Goal: Browse casually

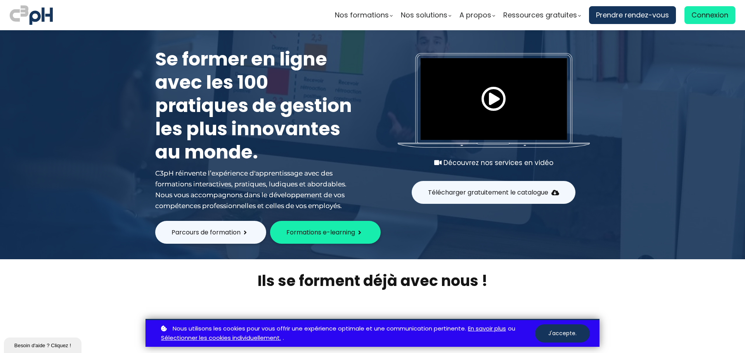
click at [486, 103] on span at bounding box center [493, 99] width 25 height 25
